Goal: Task Accomplishment & Management: Use online tool/utility

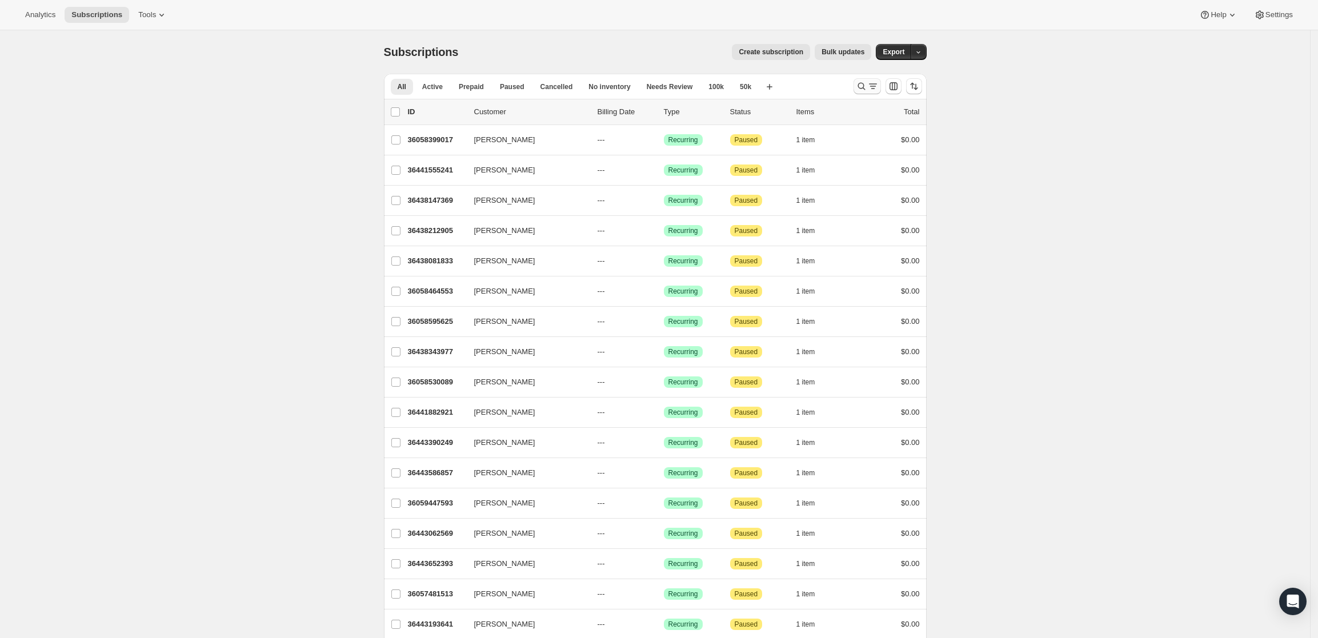
click at [865, 83] on icon "Search and filter results" at bounding box center [860, 86] width 7 height 7
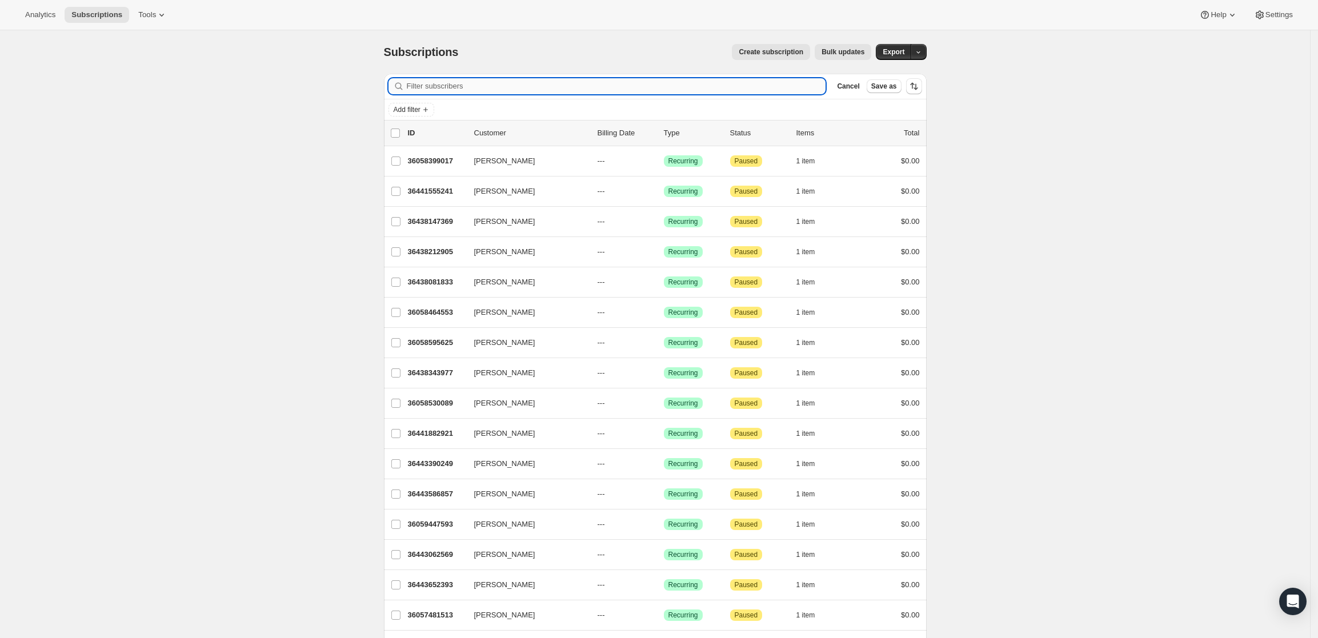
click at [622, 86] on input "Filter subscribers" at bounding box center [616, 86] width 419 height 16
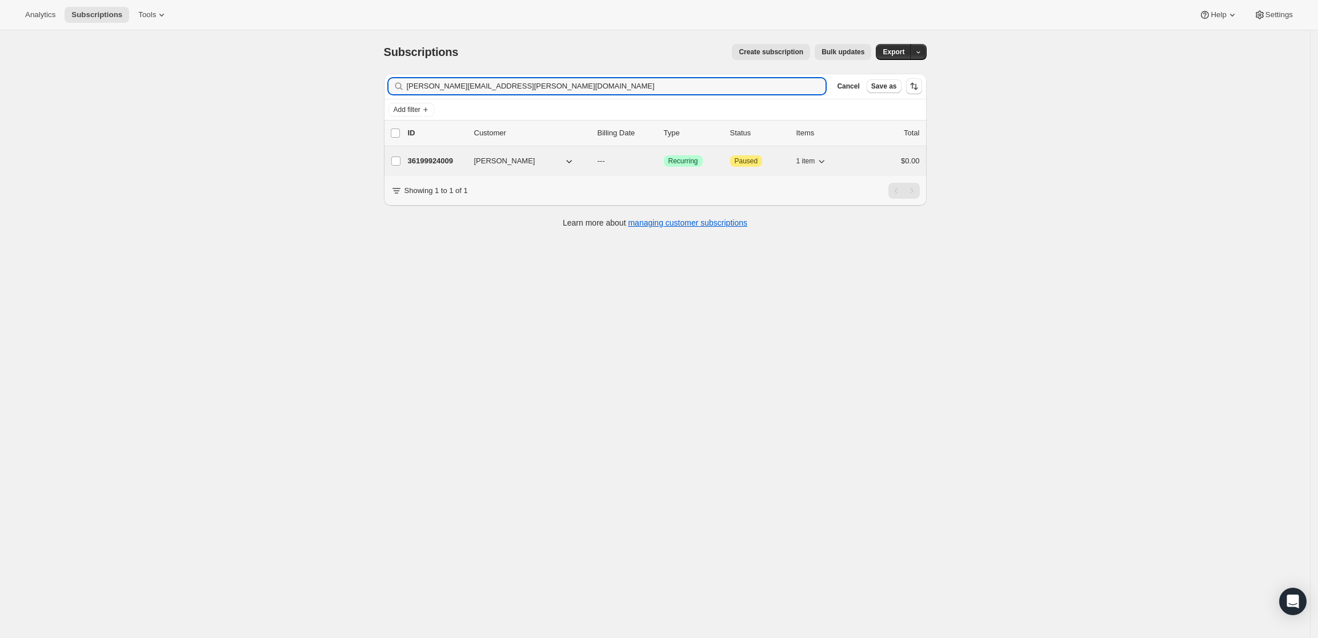
type input "[PERSON_NAME][EMAIL_ADDRESS][PERSON_NAME][DOMAIN_NAME]"
click at [436, 161] on p "36199924009" at bounding box center [436, 160] width 57 height 11
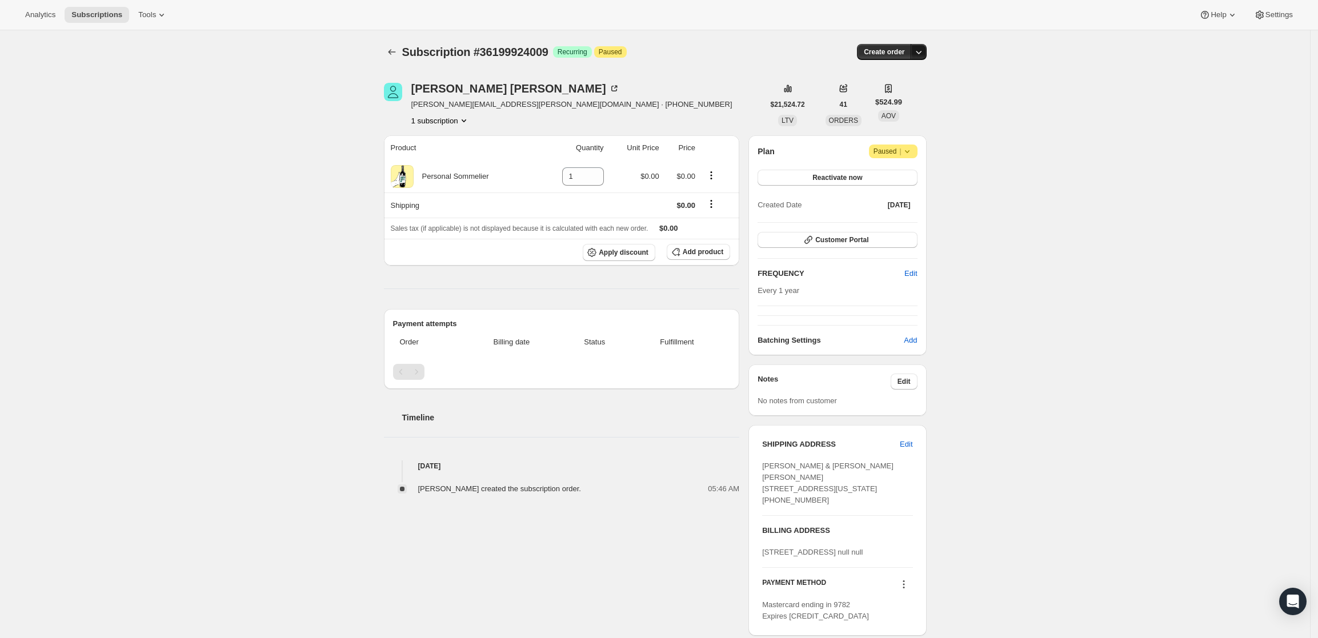
click at [922, 49] on icon "button" at bounding box center [918, 51] width 11 height 11
click at [912, 91] on span "Create custom one-time order" at bounding box center [873, 95] width 99 height 9
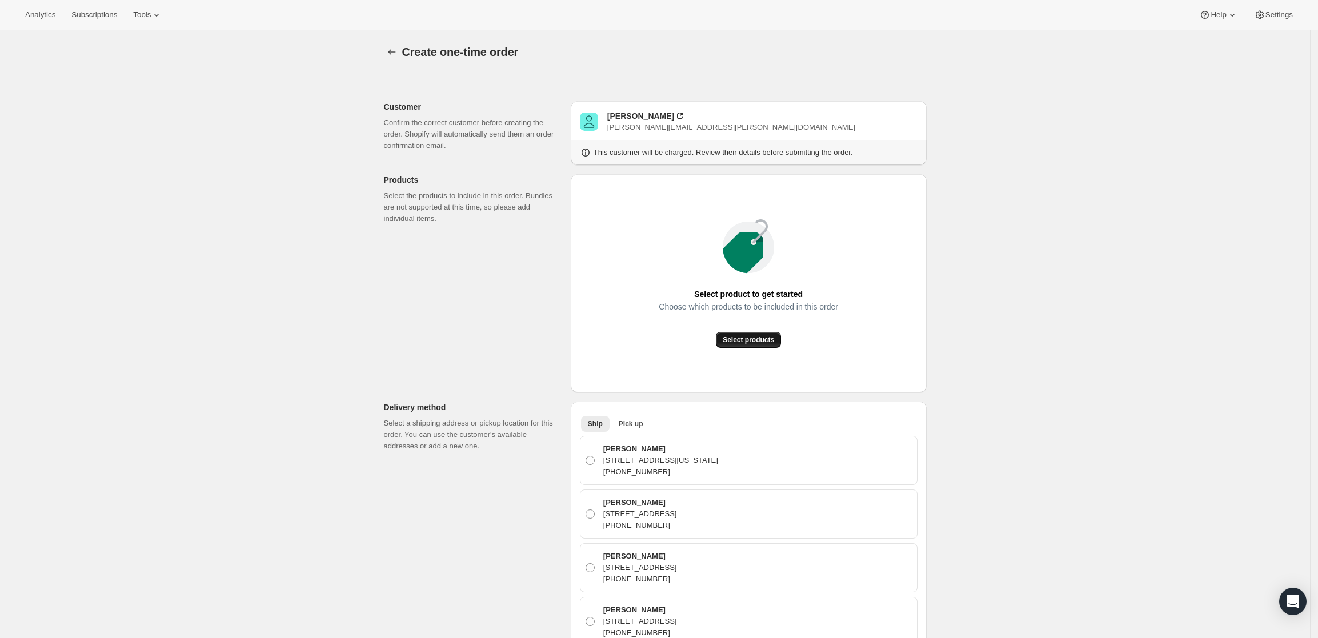
click at [767, 344] on button "Select products" at bounding box center [748, 340] width 65 height 16
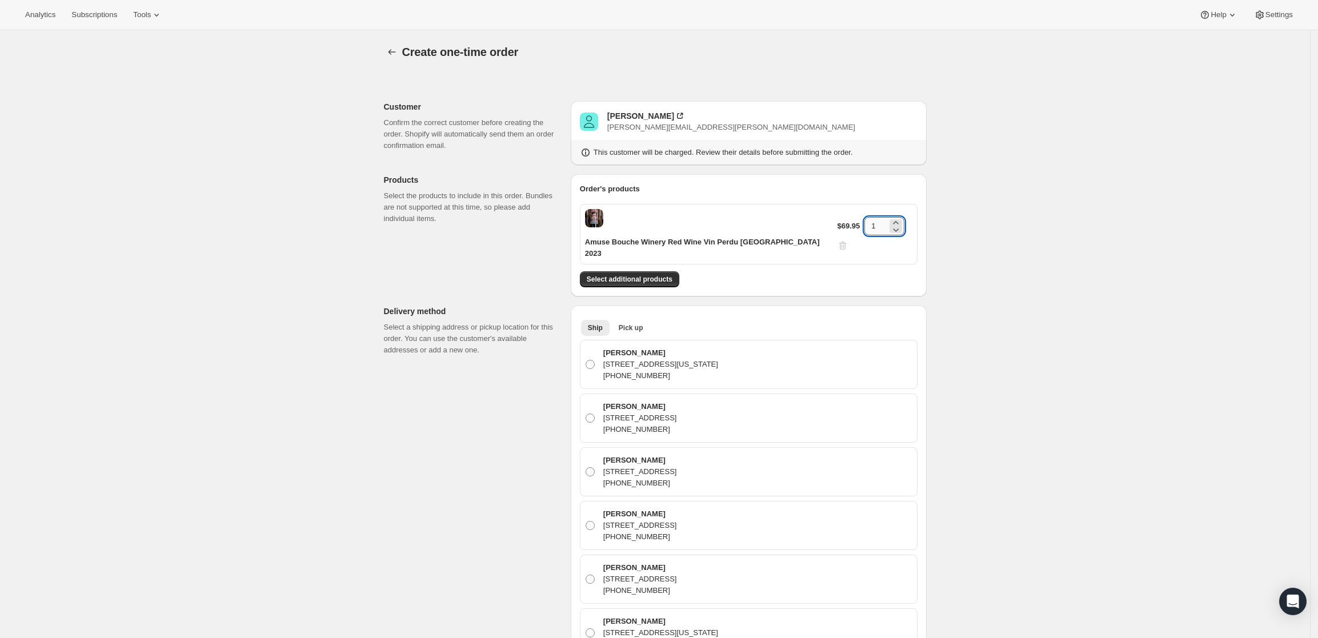
drag, startPoint x: 873, startPoint y: 219, endPoint x: 864, endPoint y: 221, distance: 8.9
click at [864, 221] on input "1" at bounding box center [875, 226] width 23 height 18
type input "3"
click at [1057, 326] on div "Create one-time order. This page is ready Create one-time order Customer Confir…" at bounding box center [655, 608] width 1310 height 1157
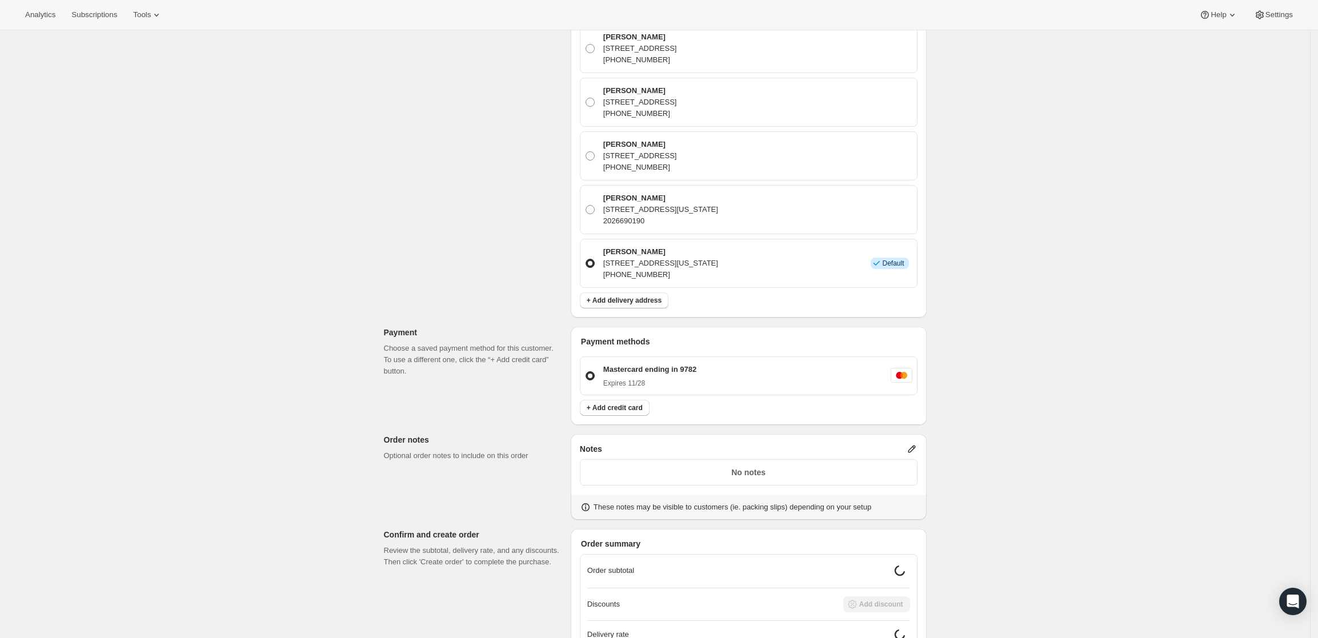
scroll to position [500, 0]
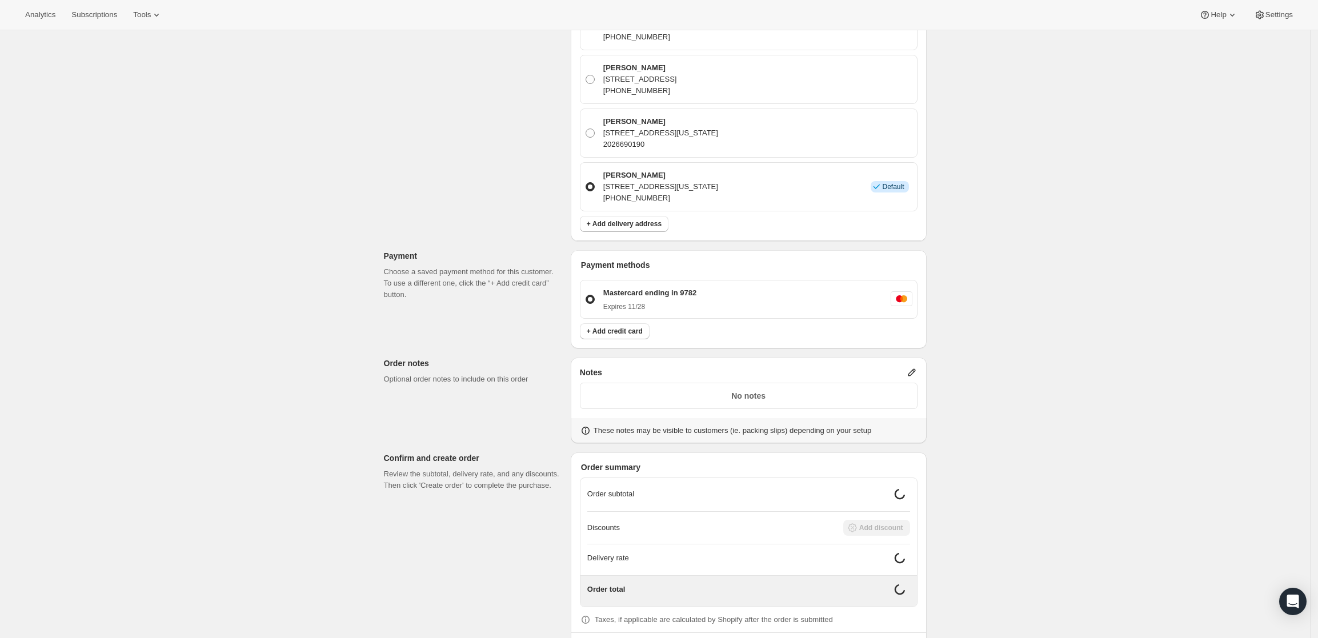
click at [915, 369] on icon at bounding box center [911, 372] width 7 height 7
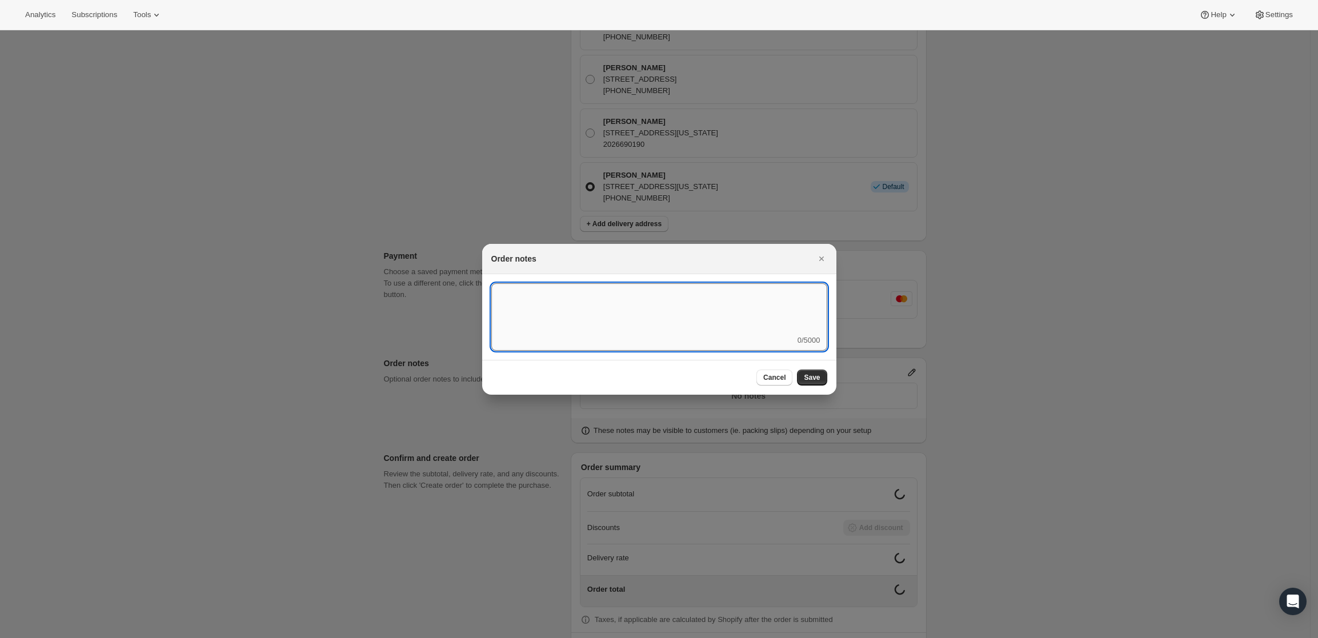
click at [624, 308] on textarea ":rd5:" at bounding box center [659, 308] width 336 height 51
type textarea "Weather HOLD"
click at [815, 370] on button "Save" at bounding box center [812, 378] width 30 height 16
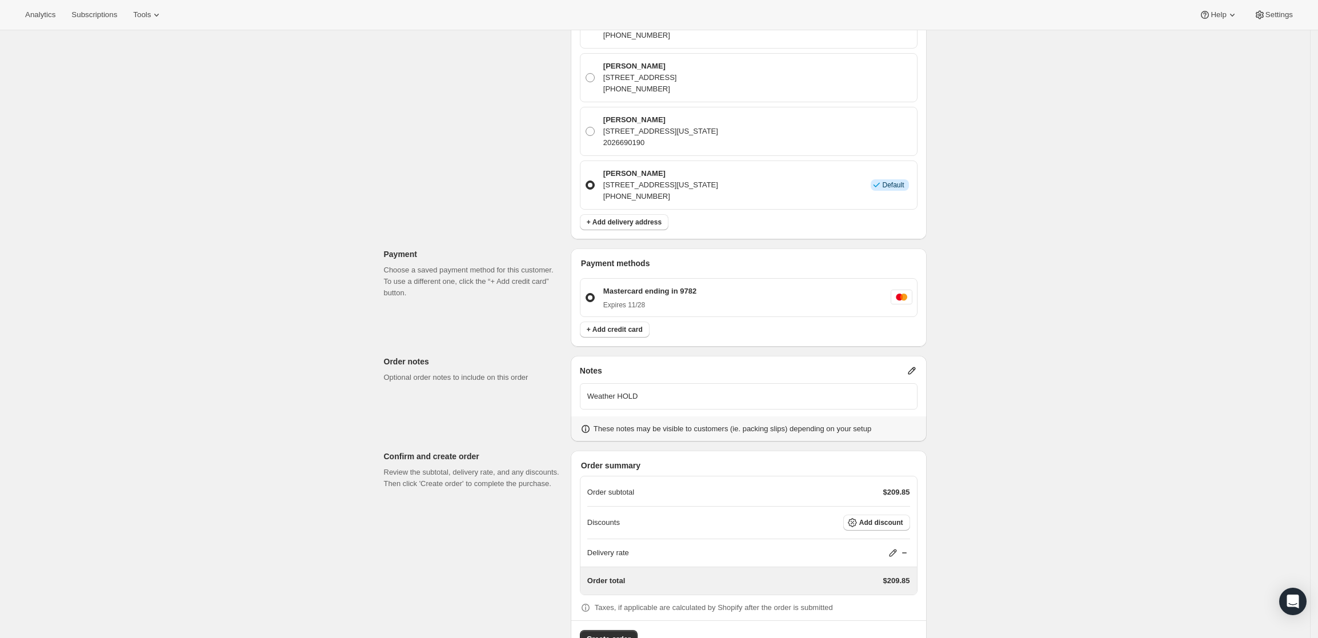
scroll to position [507, 0]
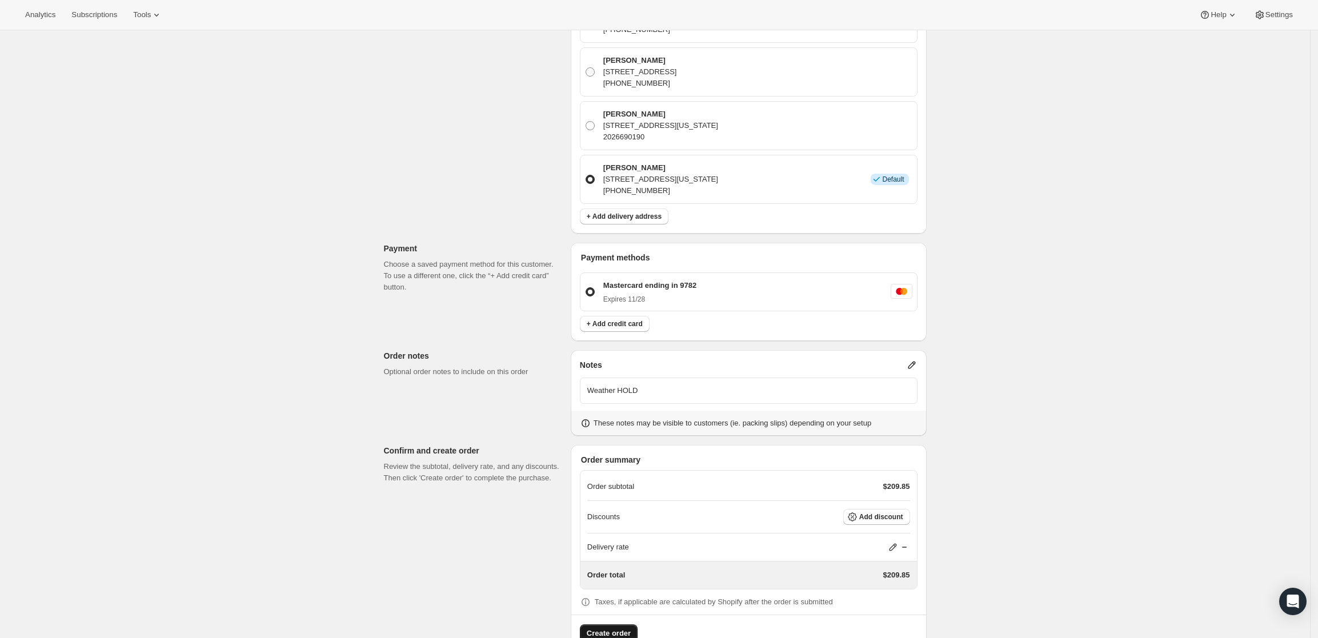
click at [633, 624] on button "Create order" at bounding box center [609, 633] width 58 height 18
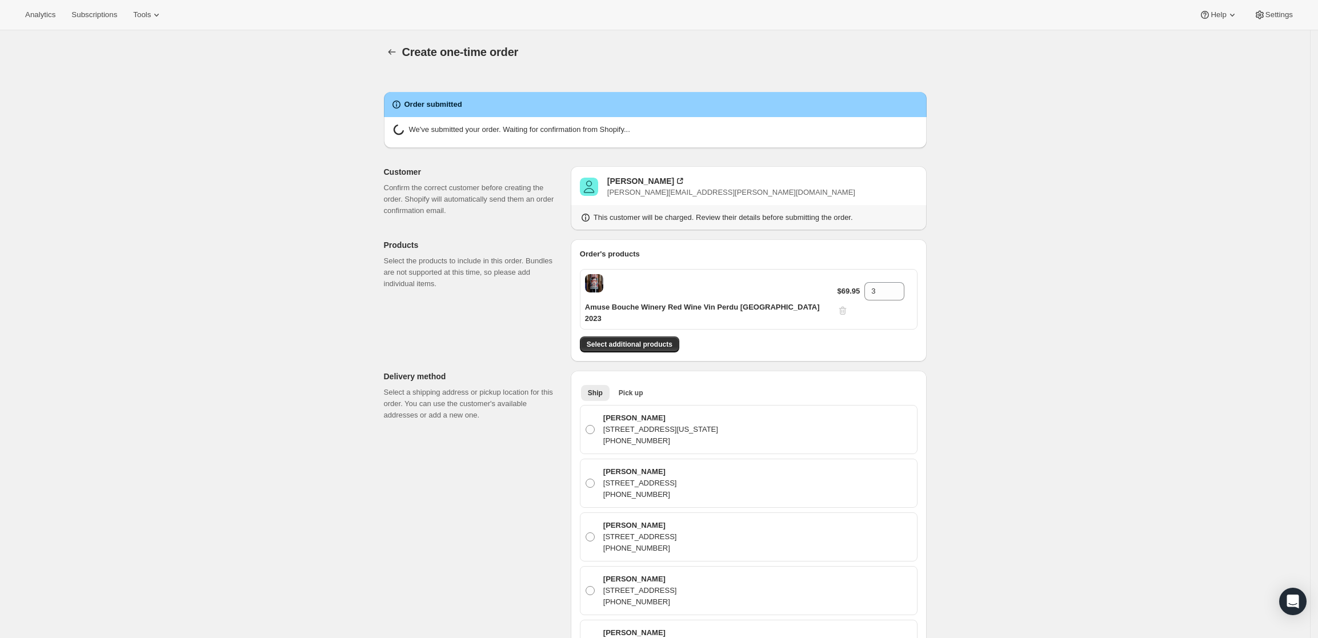
click at [996, 356] on div "Create one-time order. This page is ready Create one-time order Order submitted…" at bounding box center [655, 636] width 1310 height 1212
click at [775, 106] on div "Order submitted" at bounding box center [655, 104] width 529 height 11
click at [579, 145] on div "We've submitted your order. Waiting for confirmation from Shopify..." at bounding box center [655, 132] width 543 height 31
click at [508, 123] on div "We've submitted your order. Waiting for confirmation from Shopify..." at bounding box center [655, 132] width 543 height 31
drag, startPoint x: 511, startPoint y: 137, endPoint x: 510, endPoint y: 174, distance: 37.1
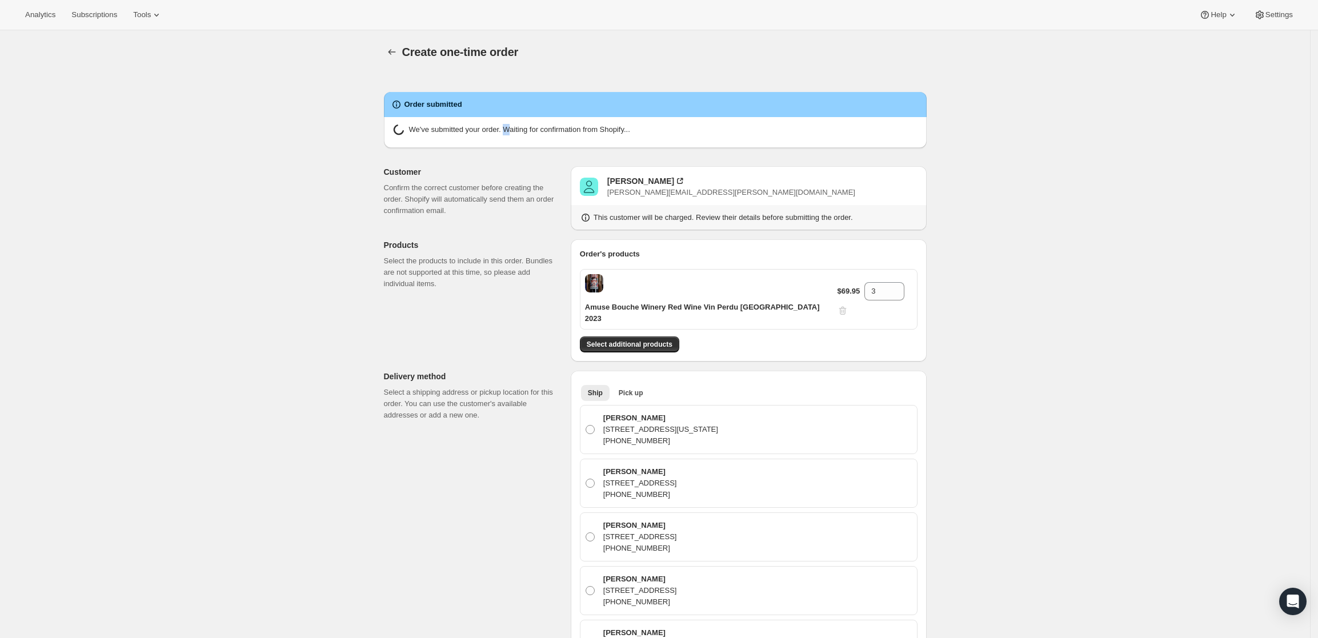
click at [511, 147] on div "Order submitted We've submitted your order. Waiting for confirmation from Shopi…" at bounding box center [655, 124] width 543 height 65
click at [520, 193] on p "Confirm the correct customer before creating the order. Shopify will automatica…" at bounding box center [473, 199] width 178 height 34
click at [1080, 308] on div "Create one-time order. This page is ready Create one-time order Order submitted…" at bounding box center [655, 636] width 1310 height 1212
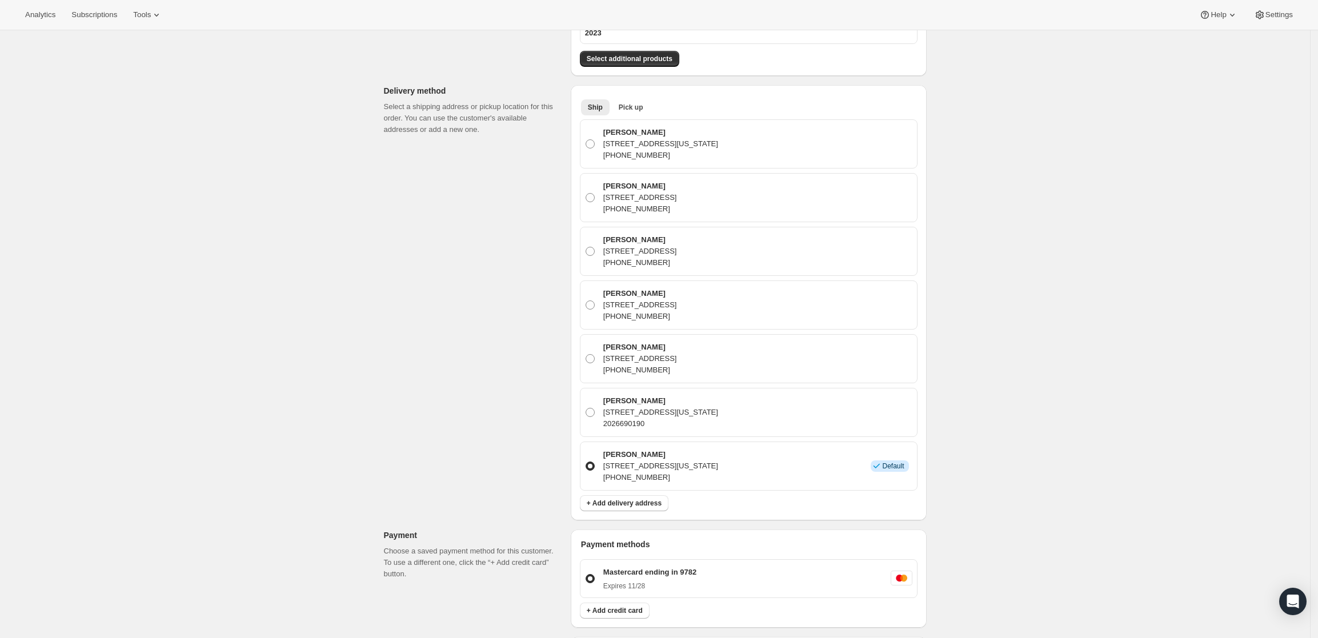
scroll to position [572, 0]
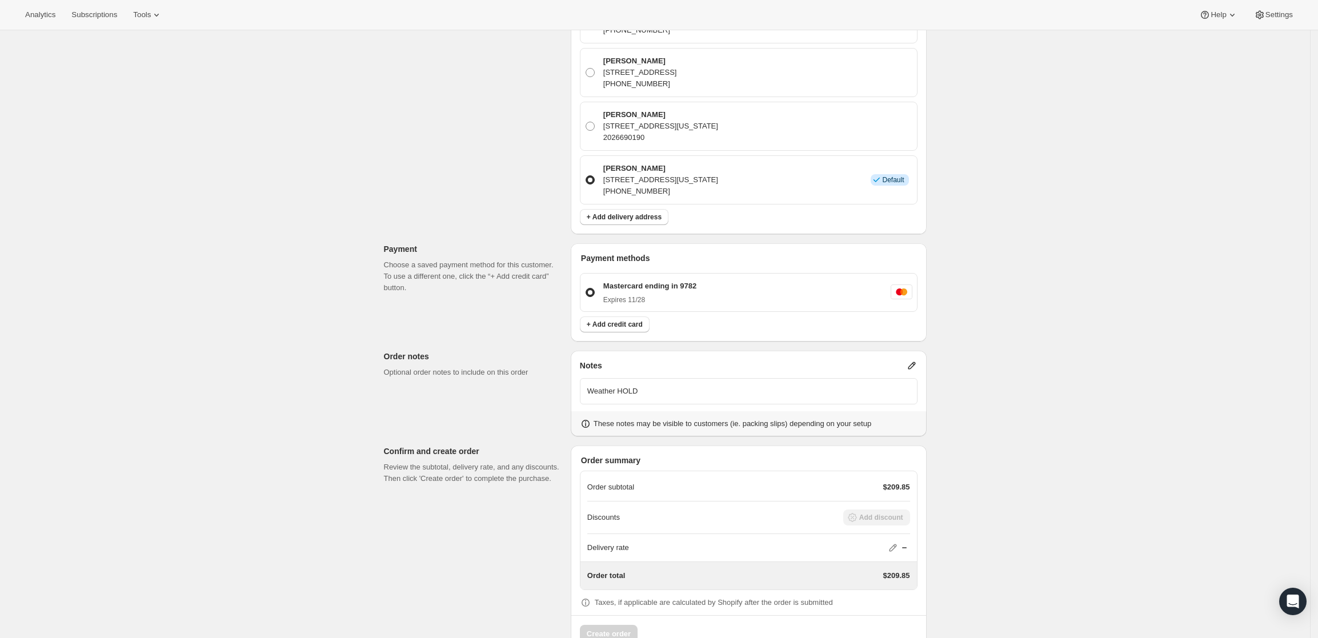
click at [885, 542] on div "Delivery rate" at bounding box center [748, 547] width 323 height 11
click at [895, 542] on icon at bounding box center [892, 547] width 11 height 11
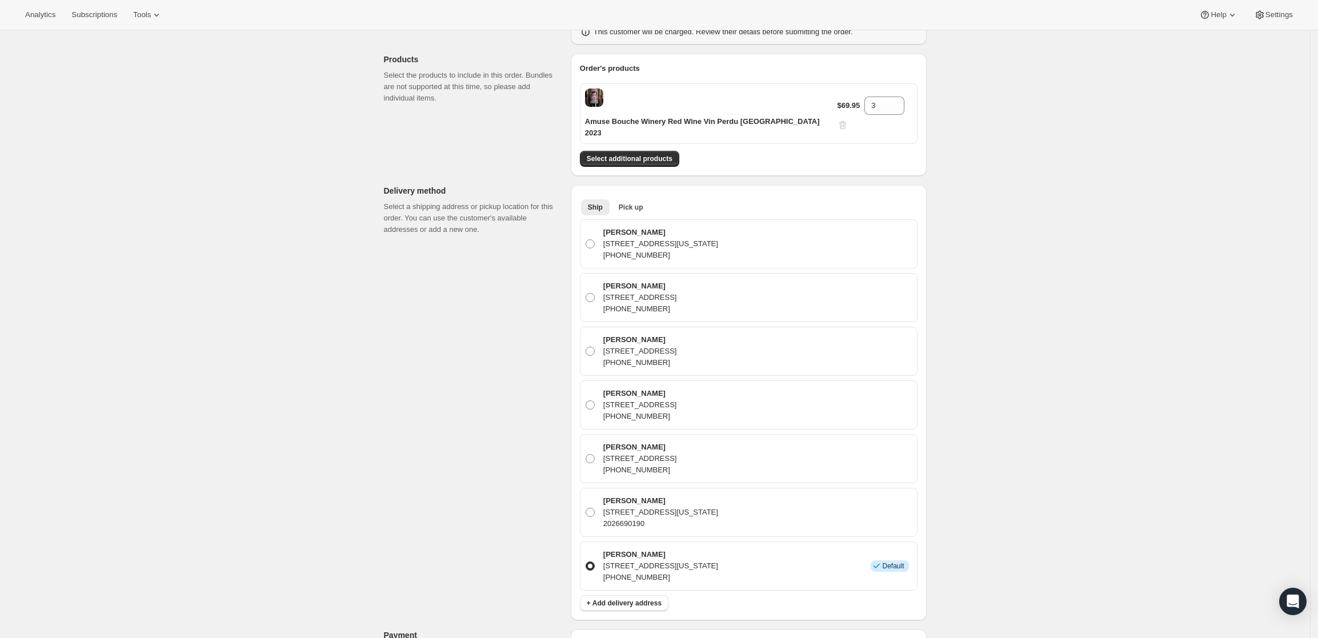
scroll to position [1, 0]
